Goal: Information Seeking & Learning: Find specific fact

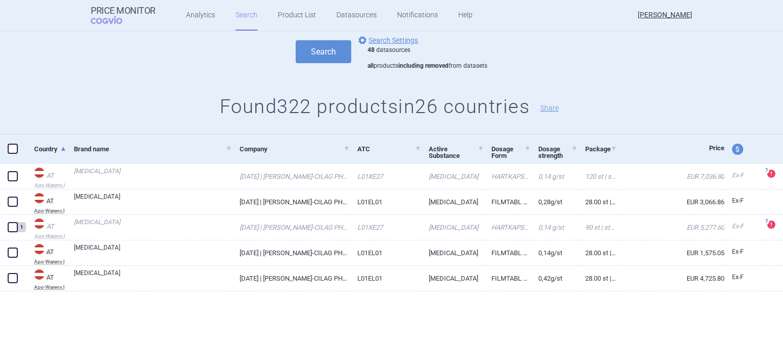
scroll to position [3, 0]
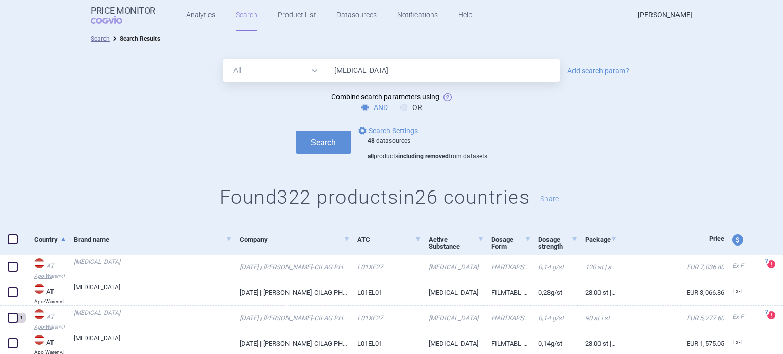
drag, startPoint x: 474, startPoint y: 74, endPoint x: 228, endPoint y: 81, distance: 245.8
click at [228, 81] on div "All Brand Name ATC Company Active Substance Country Newer than [MEDICAL_DATA]" at bounding box center [391, 70] width 336 height 23
type input "Kymriah"
click at [296, 131] on button "Search" at bounding box center [324, 142] width 56 height 23
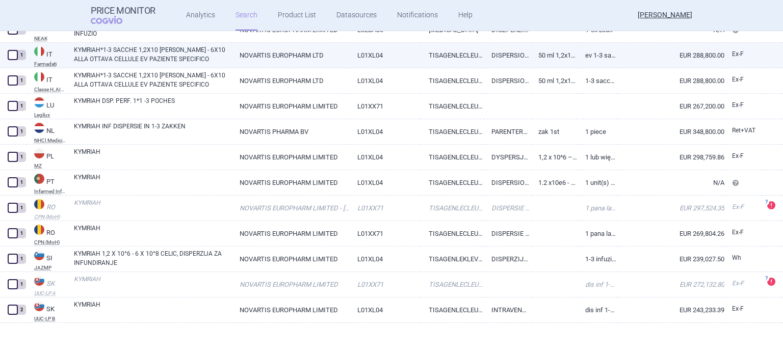
scroll to position [675, 0]
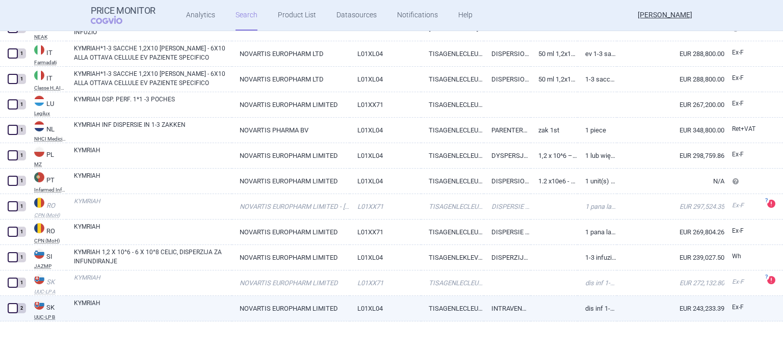
click at [361, 308] on link "L01XL04" at bounding box center [386, 308] width 72 height 25
select select "EUR"
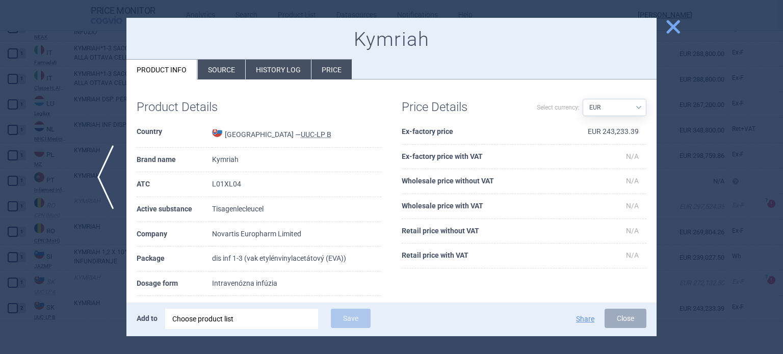
click at [295, 71] on li "History log" at bounding box center [278, 70] width 65 height 20
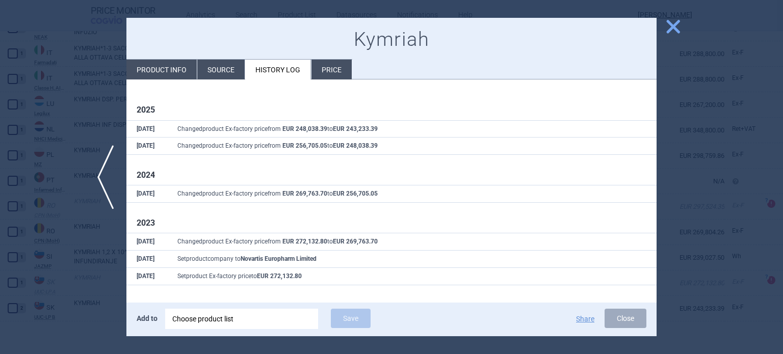
click at [681, 354] on div "previous close Kymriah Product info Source History log Price 2025 [DATE] Change…" at bounding box center [391, 354] width 783 height 0
click at [679, 27] on span "close" at bounding box center [673, 27] width 18 height 18
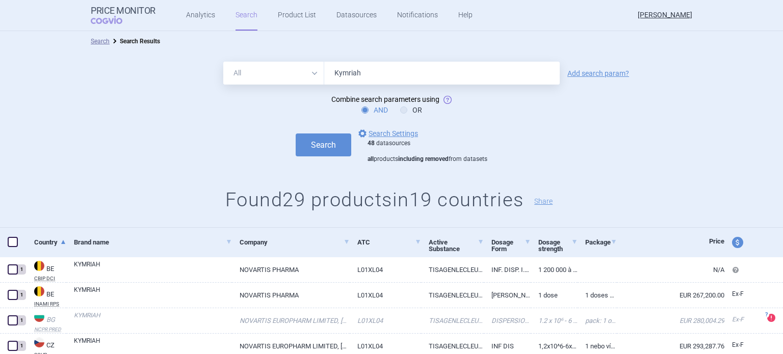
drag, startPoint x: 430, startPoint y: 82, endPoint x: 281, endPoint y: 101, distance: 150.0
click at [281, 101] on form "All Brand Name ATC Company Active Substance Country Newer than Kymriah Add sear…" at bounding box center [391, 112] width 783 height 101
type input "lamzede"
drag, startPoint x: 408, startPoint y: 75, endPoint x: 169, endPoint y: 85, distance: 238.7
click at [169, 85] on form "All Brand Name ATC Company Active Substance Country Newer than Kymriah Add sear…" at bounding box center [391, 112] width 783 height 101
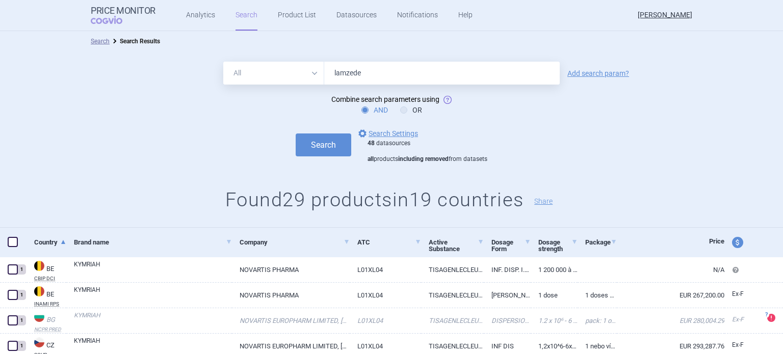
type input "lamzede"
click at [296, 134] on button "Search" at bounding box center [324, 145] width 56 height 23
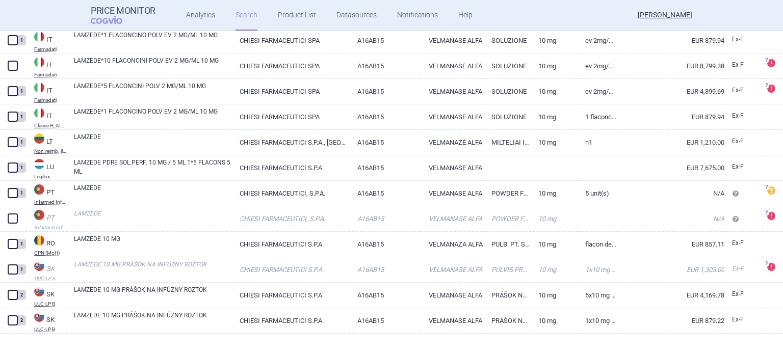
scroll to position [777, 0]
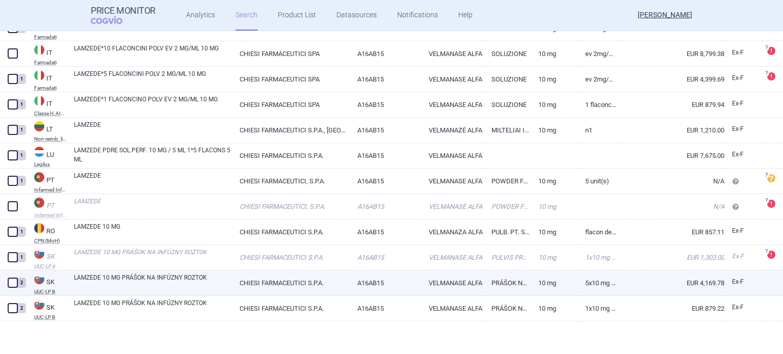
click at [233, 281] on link "CHIESI FARMACEUTICI S.P.A." at bounding box center [290, 283] width 117 height 25
select select "EUR"
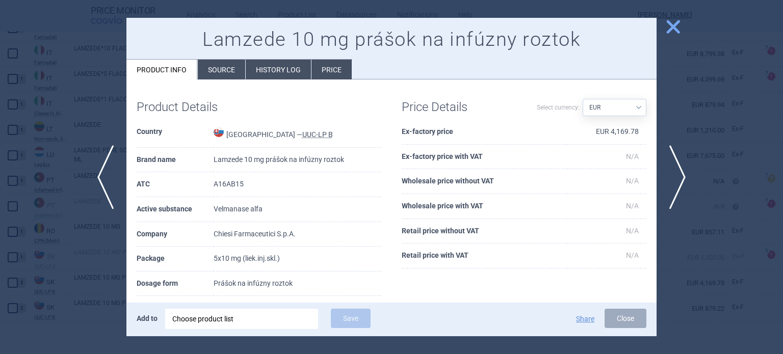
click at [267, 66] on li "History log" at bounding box center [278, 70] width 65 height 20
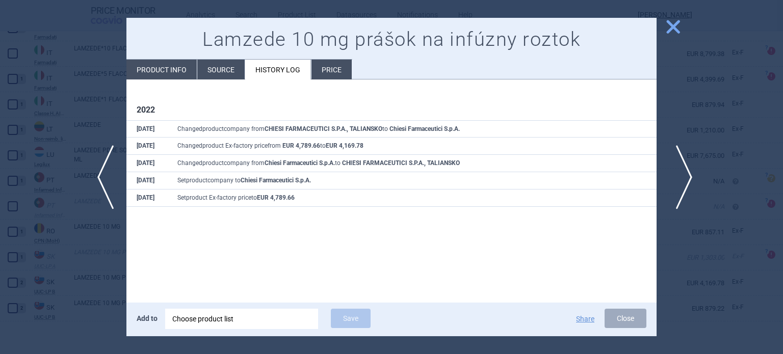
click at [676, 167] on span "next" at bounding box center [680, 177] width 23 height 64
